Goal: Transaction & Acquisition: Get a Quote

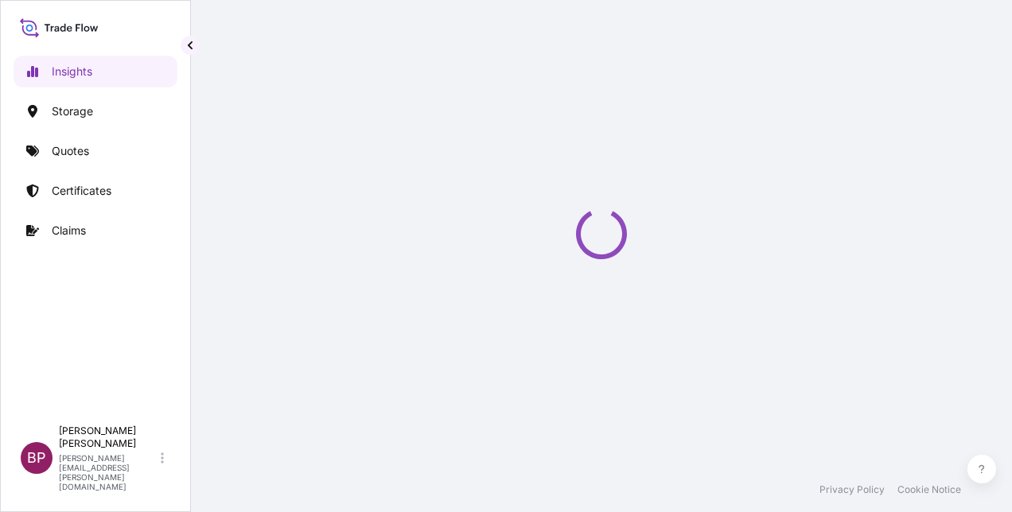
select select "2025"
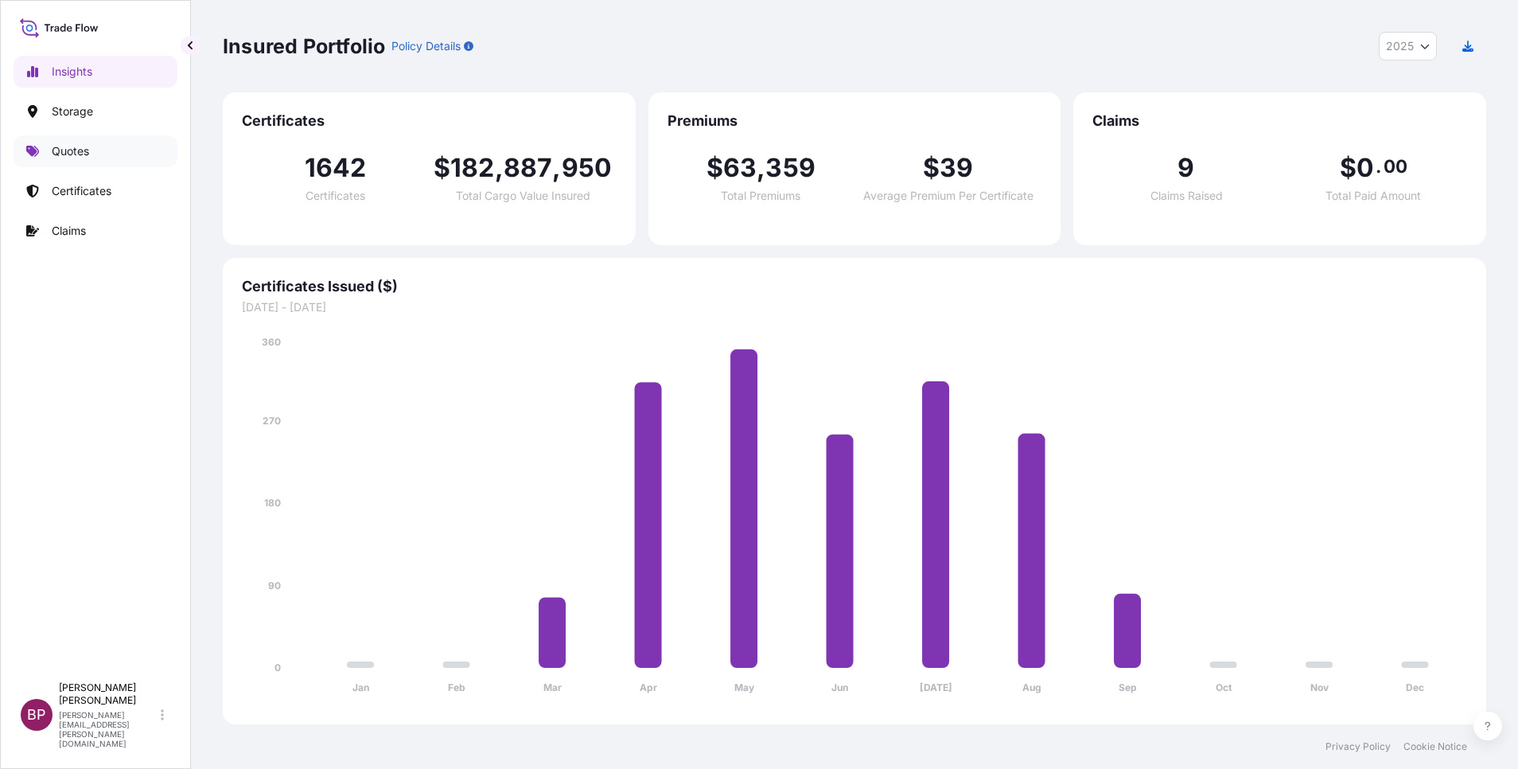
click at [90, 149] on link "Quotes" at bounding box center [96, 151] width 164 height 32
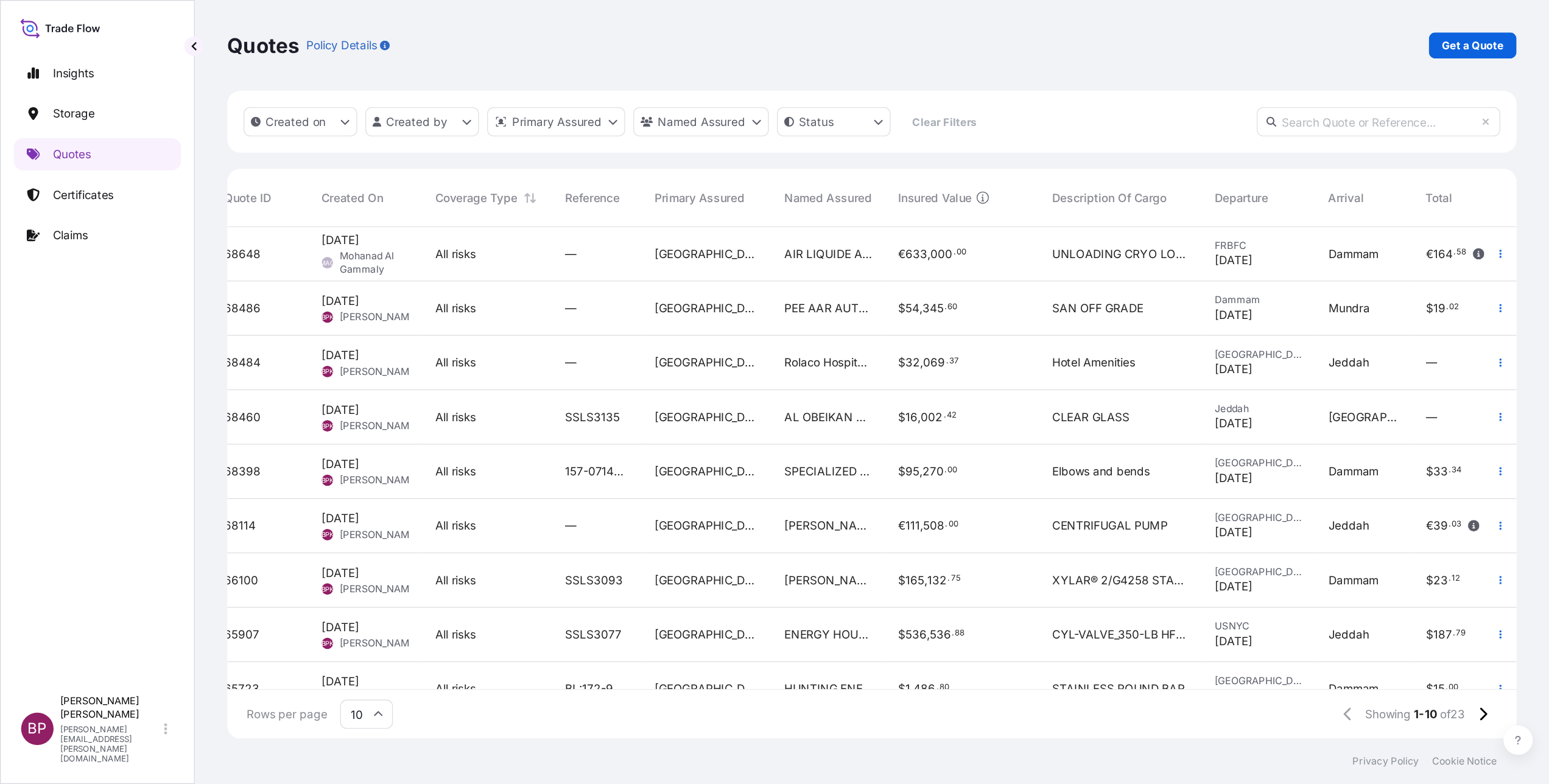
scroll to position [0, 27]
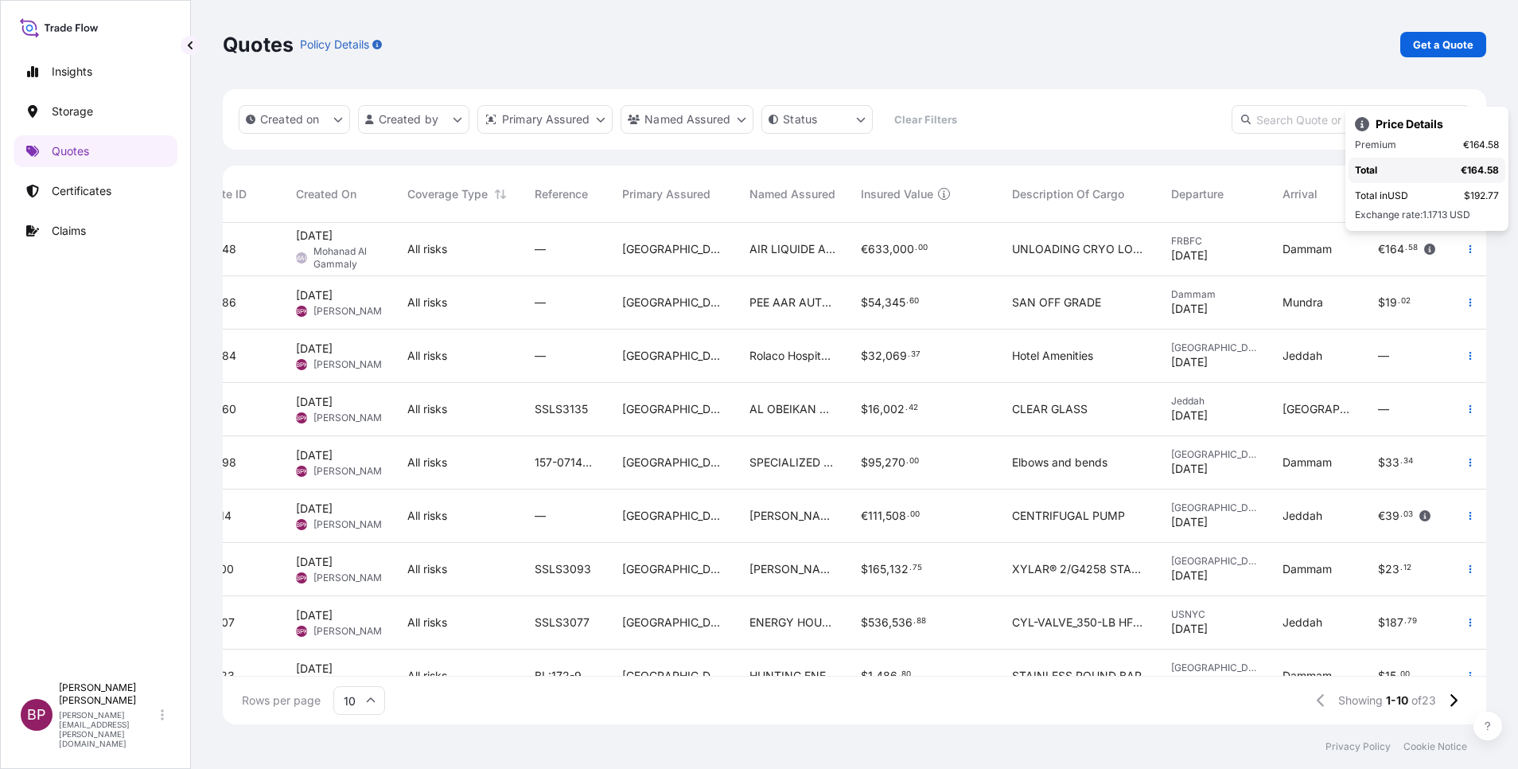
click at [1011, 52] on div "Quotes Policy Details Get a Quote" at bounding box center [854, 44] width 1263 height 25
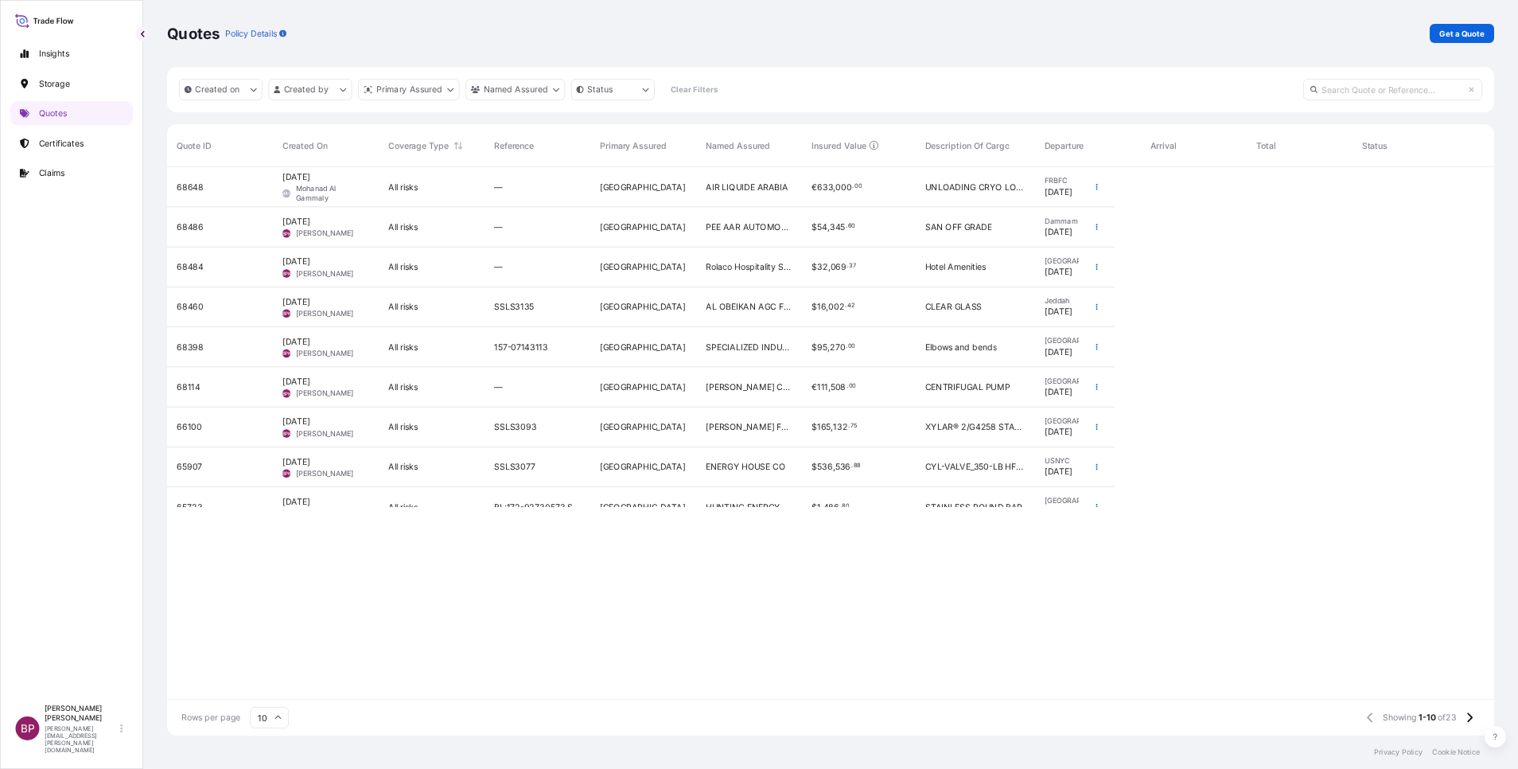
scroll to position [492, 1245]
